Goal: Use online tool/utility: Use online tool/utility

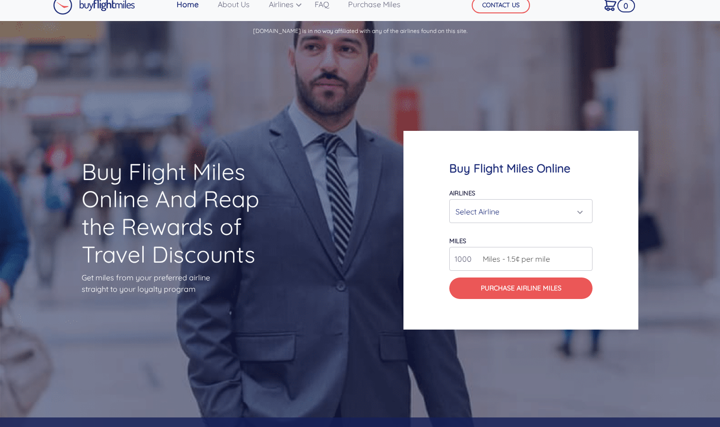
scroll to position [12, 0]
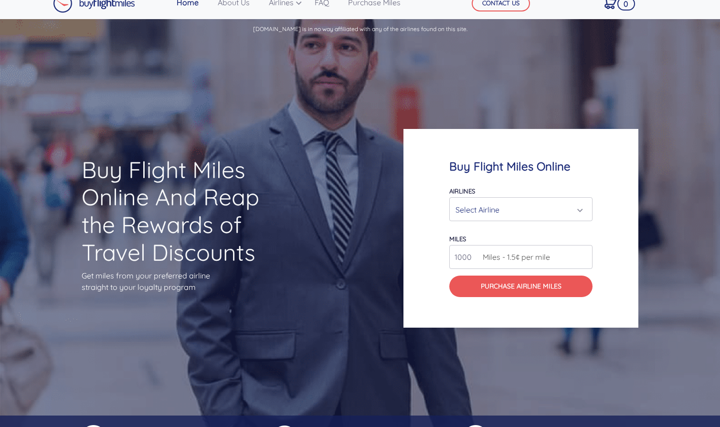
click at [537, 213] on div "Select Airline" at bounding box center [517, 209] width 125 height 18
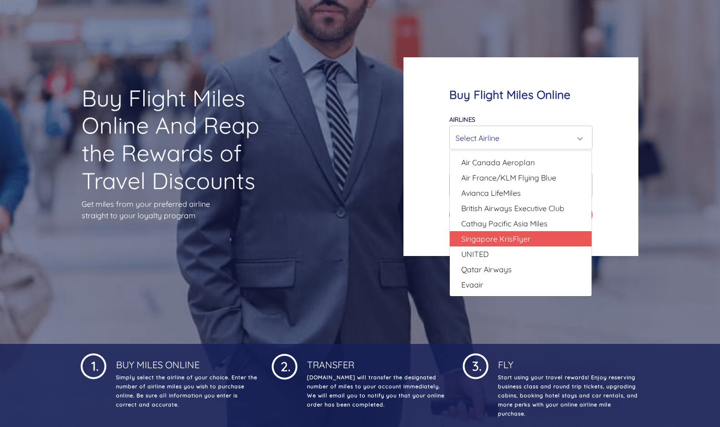
scroll to position [47, 0]
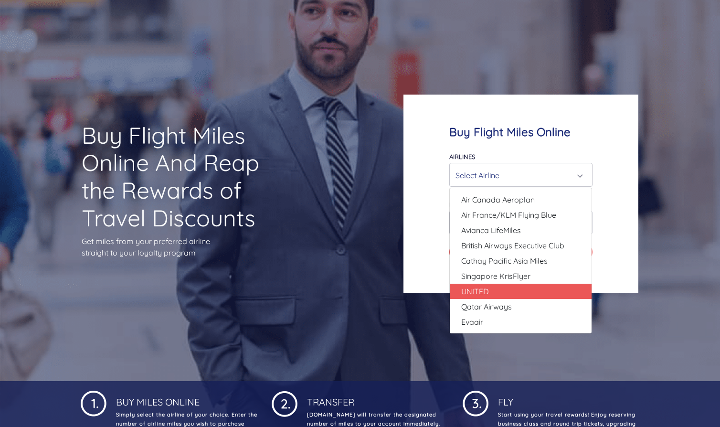
click at [499, 294] on link "UNITED" at bounding box center [521, 290] width 142 height 15
select select "UNITED"
type input "80000"
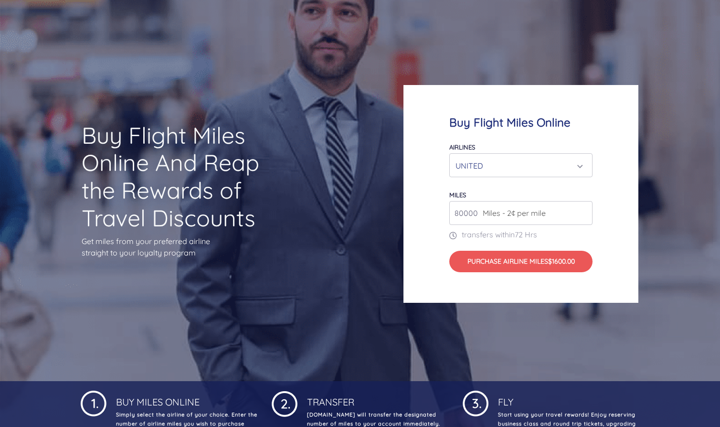
click at [552, 212] on input "80000" at bounding box center [520, 213] width 143 height 24
click at [586, 213] on input "80000" at bounding box center [520, 213] width 143 height 24
click at [465, 216] on input "80000" at bounding box center [520, 213] width 143 height 24
click at [580, 215] on input "80000" at bounding box center [520, 213] width 143 height 24
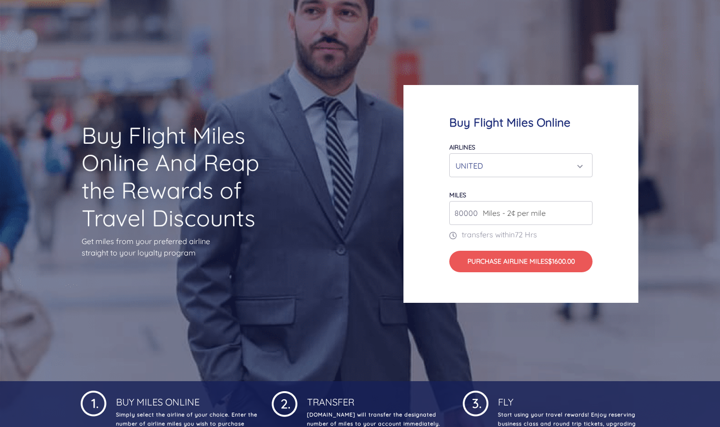
click at [580, 215] on input "80000" at bounding box center [520, 213] width 143 height 24
